Goal: Task Accomplishment & Management: Use online tool/utility

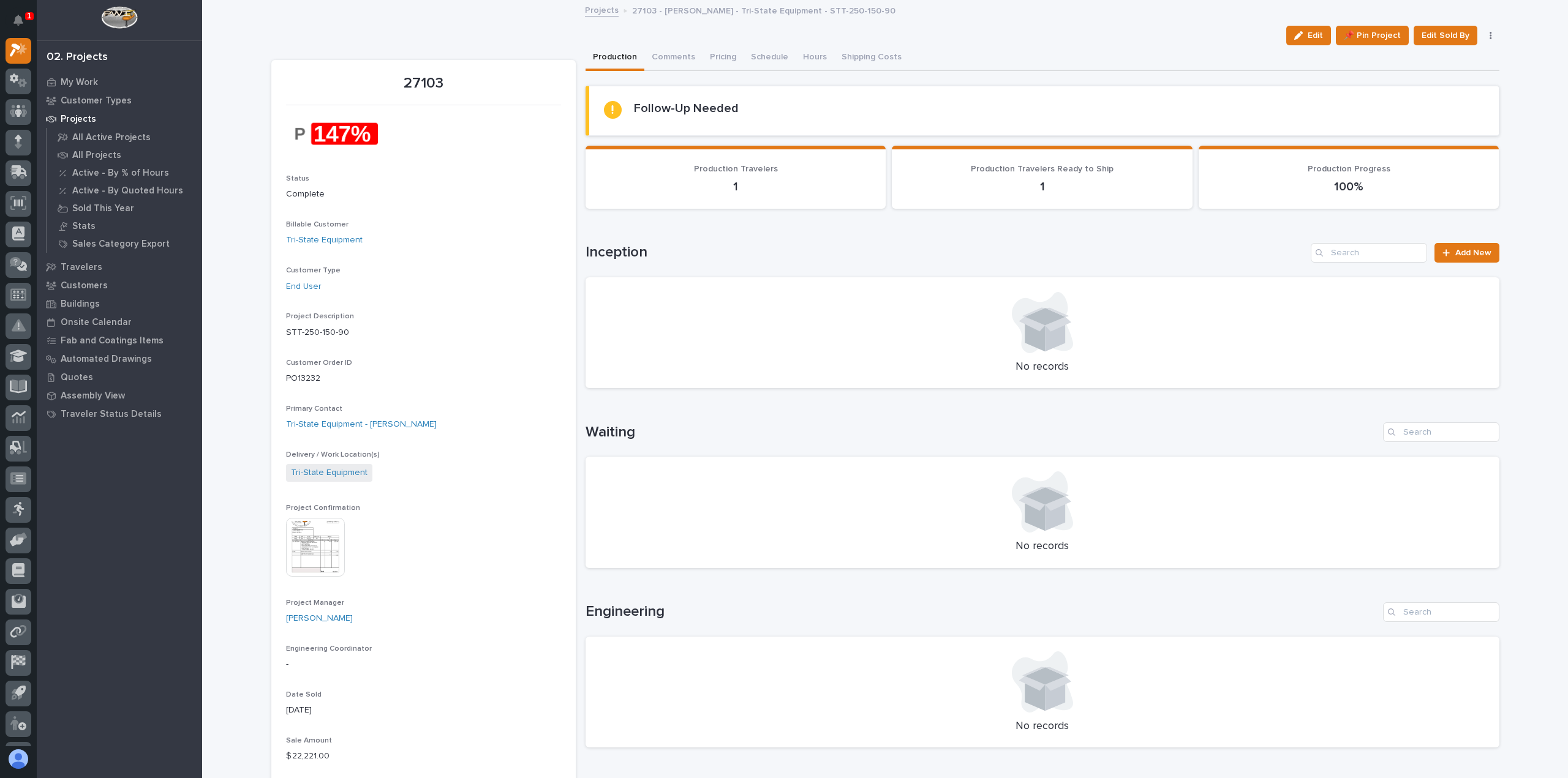
click at [306, 540] on img at bounding box center [316, 548] width 59 height 59
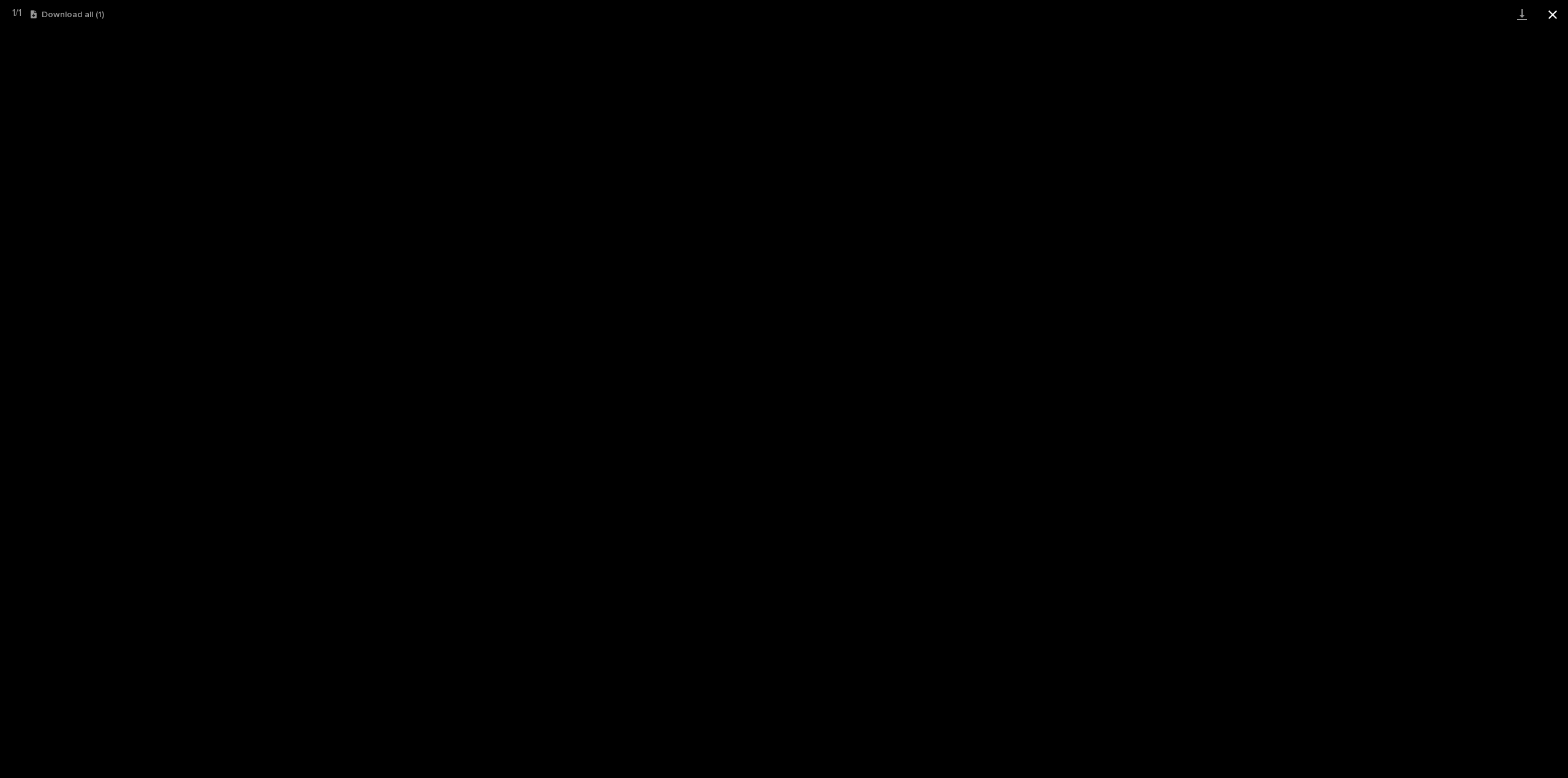
click at [1553, 12] on button "Close gallery" at bounding box center [1552, 14] width 30 height 28
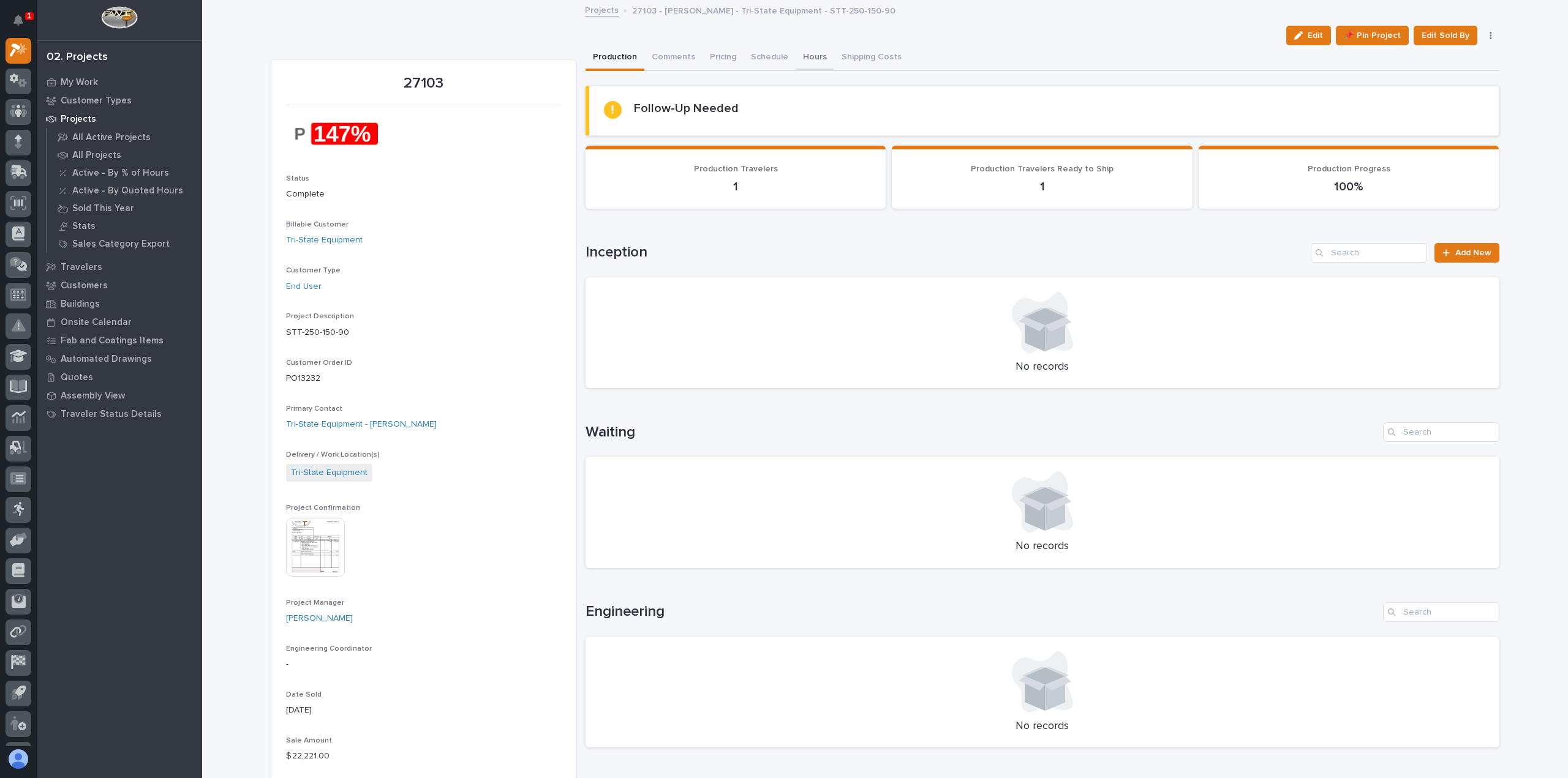
click at [806, 57] on button "Hours" at bounding box center [814, 58] width 38 height 25
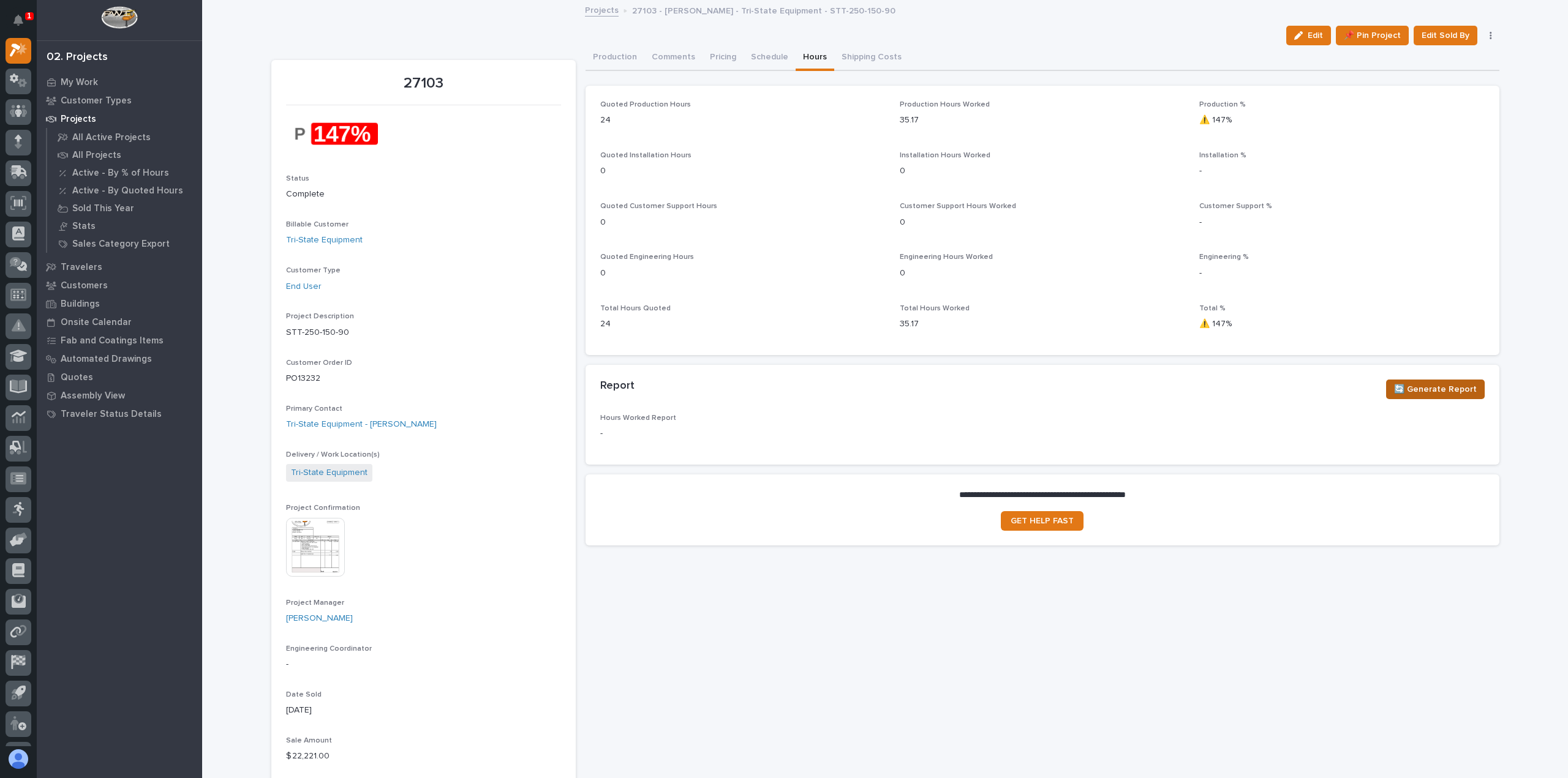
click at [1431, 384] on span "🔄 Generate Report" at bounding box center [1435, 389] width 82 height 15
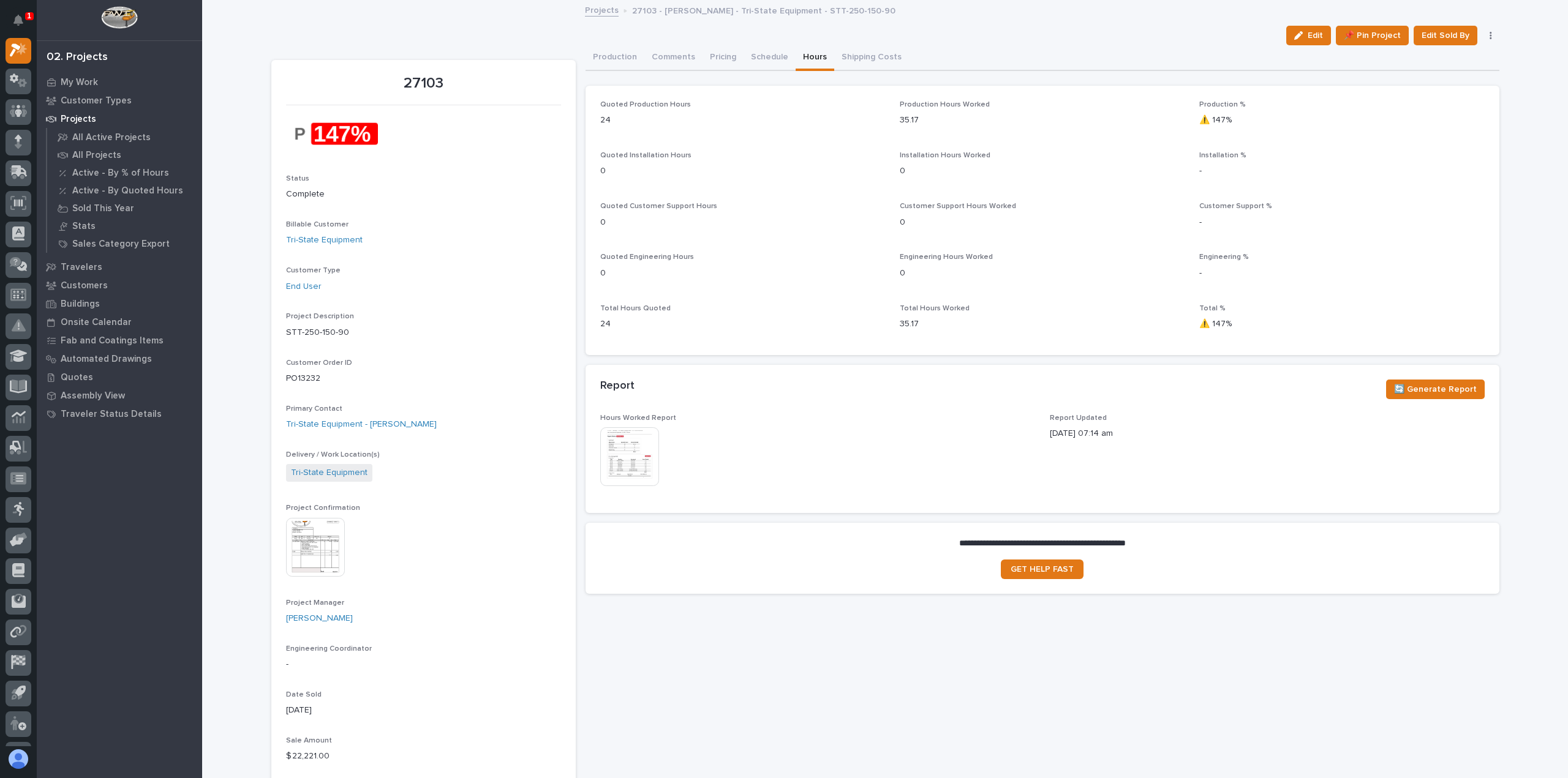
click at [624, 448] on img at bounding box center [629, 457] width 59 height 59
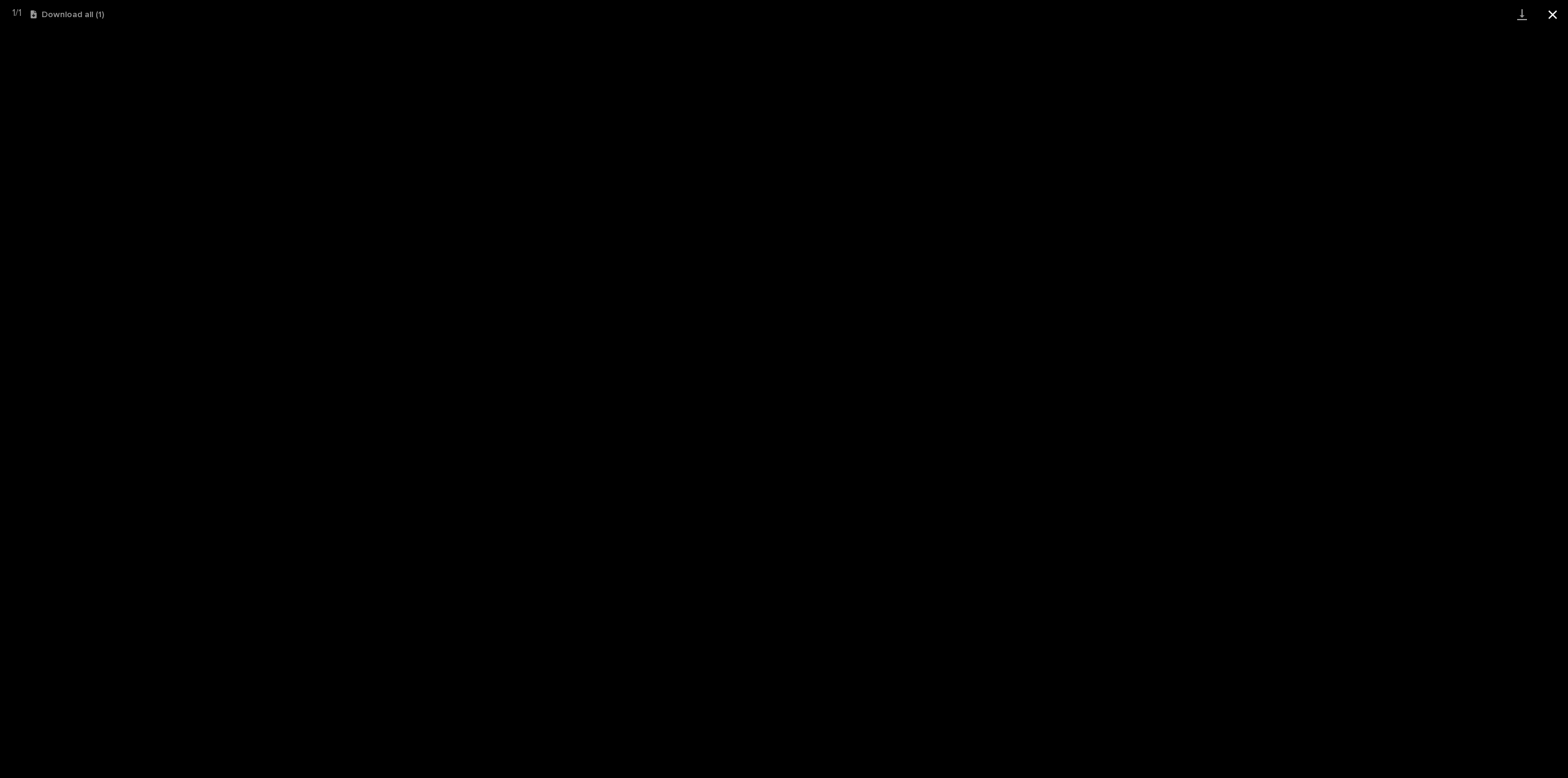
click at [1549, 12] on button "Close gallery" at bounding box center [1552, 14] width 30 height 28
